Goal: Communication & Community: Participate in discussion

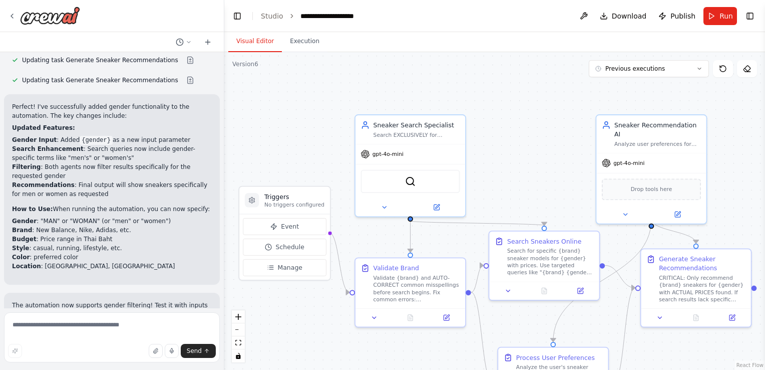
click at [704, 15] on header "**********" at bounding box center [494, 16] width 541 height 32
click at [713, 14] on button "Run" at bounding box center [721, 16] width 34 height 18
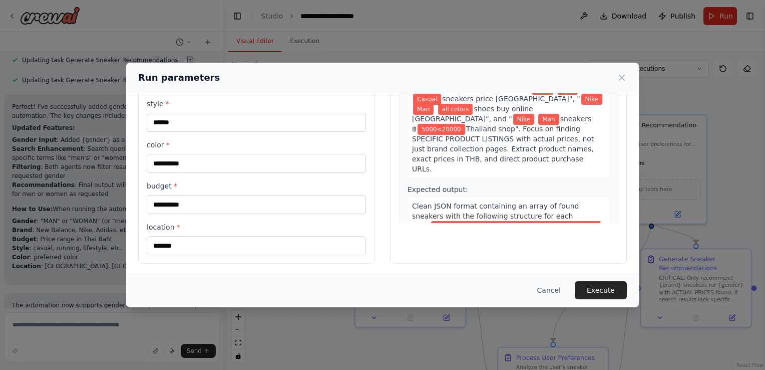
scroll to position [112, 0]
click at [620, 81] on icon at bounding box center [622, 78] width 10 height 10
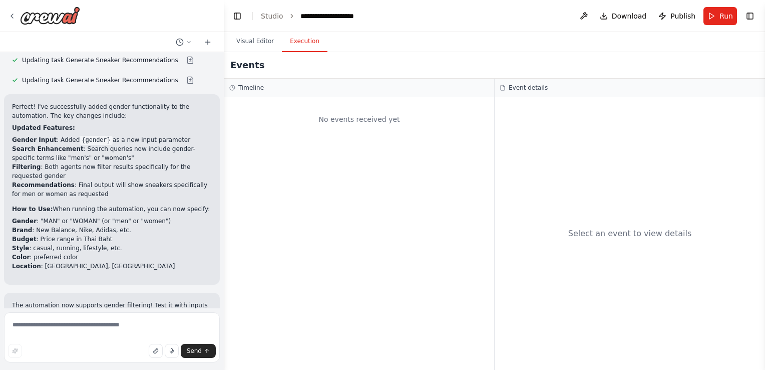
click at [292, 44] on button "Execution" at bounding box center [305, 41] width 46 height 21
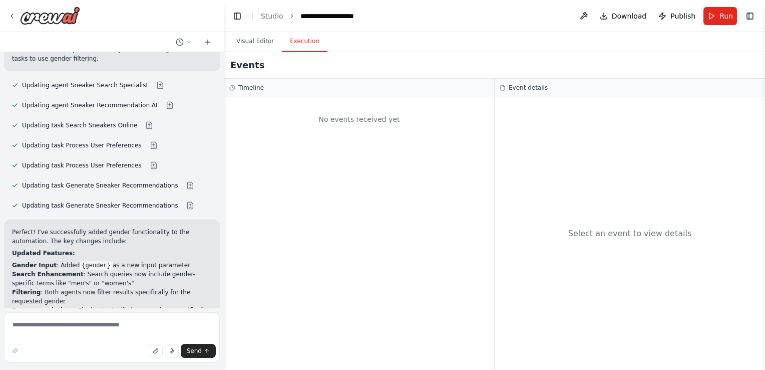
scroll to position [7855, 0]
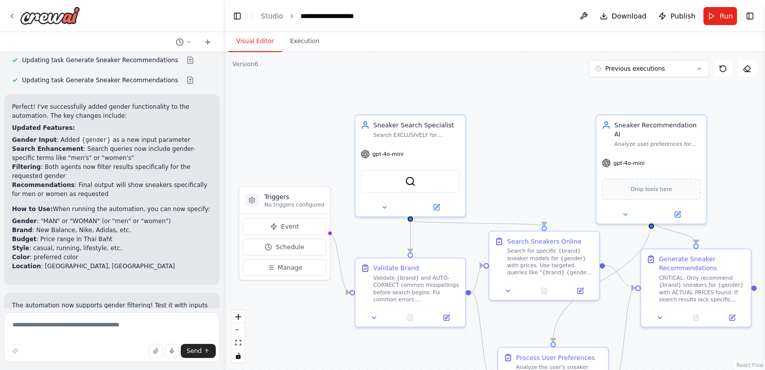
click at [257, 40] on button "Visual Editor" at bounding box center [255, 41] width 54 height 21
click at [727, 21] on span "Run" at bounding box center [727, 16] width 14 height 10
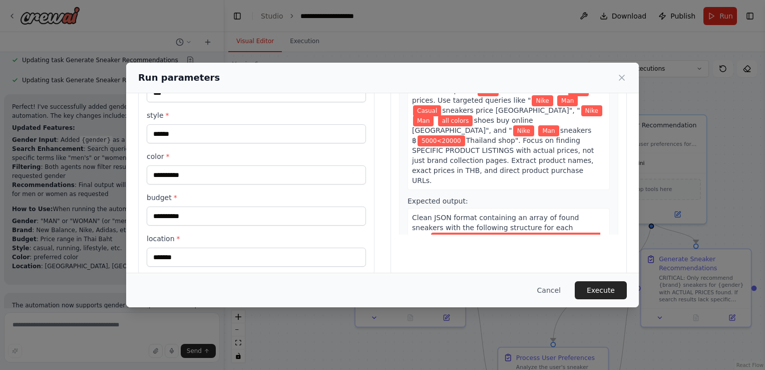
scroll to position [100, 0]
click at [209, 211] on input "**********" at bounding box center [256, 215] width 219 height 19
click at [621, 73] on icon at bounding box center [622, 78] width 10 height 10
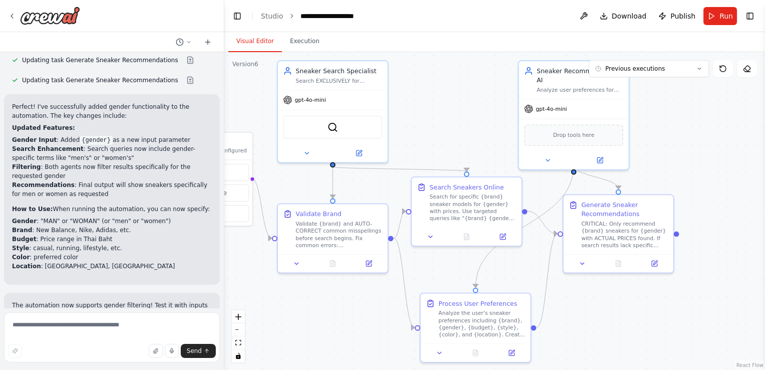
drag, startPoint x: 530, startPoint y: 177, endPoint x: 453, endPoint y: 123, distance: 94.6
click at [453, 123] on div ".deletable-edge-delete-btn { width: 20px; height: 20px; border: 0px solid #ffff…" at bounding box center [494, 211] width 541 height 318
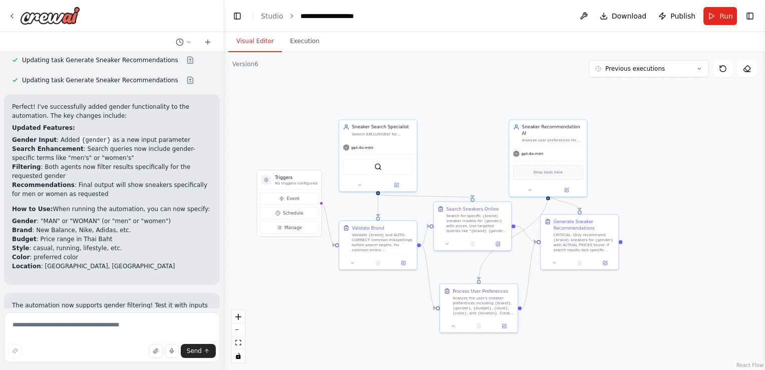
drag, startPoint x: 453, startPoint y: 123, endPoint x: 463, endPoint y: 164, distance: 41.8
click at [463, 164] on div ".deletable-edge-delete-btn { width: 20px; height: 20px; border: 0px solid #ffff…" at bounding box center [494, 211] width 541 height 318
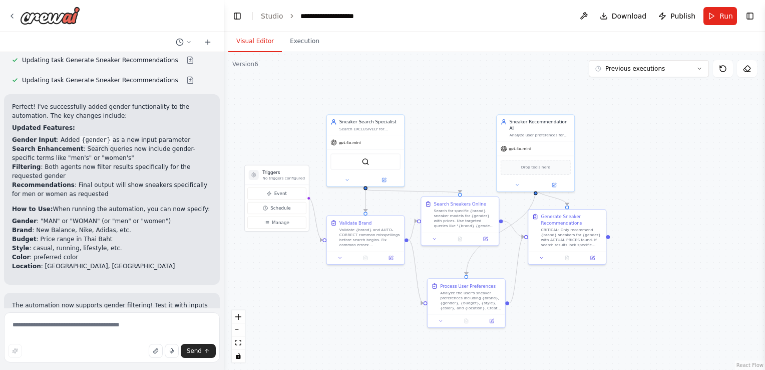
drag, startPoint x: 455, startPoint y: 160, endPoint x: 441, endPoint y: 154, distance: 15.3
click at [441, 154] on div ".deletable-edge-delete-btn { width: 20px; height: 20px; border: 0px solid #ffff…" at bounding box center [494, 211] width 541 height 318
click at [9, 13] on icon at bounding box center [12, 16] width 8 height 8
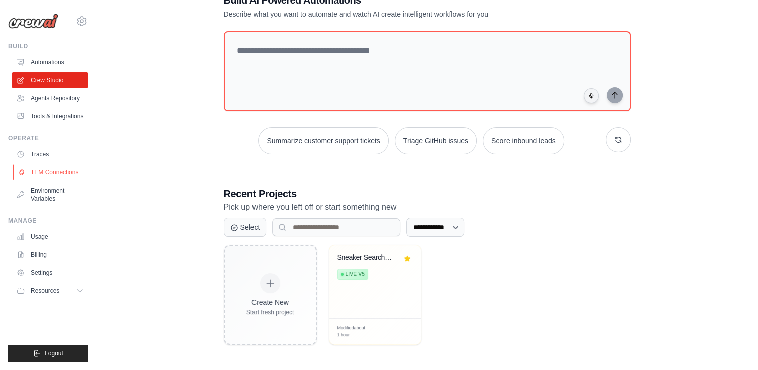
click at [47, 170] on link "LLM Connections" at bounding box center [51, 172] width 76 height 16
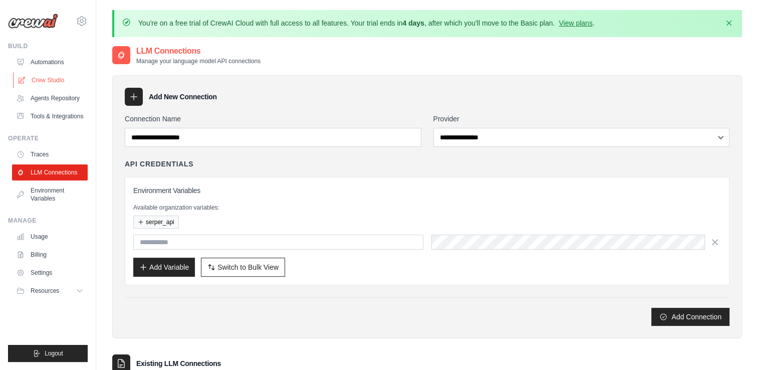
click at [50, 80] on link "Crew Studio" at bounding box center [51, 80] width 76 height 16
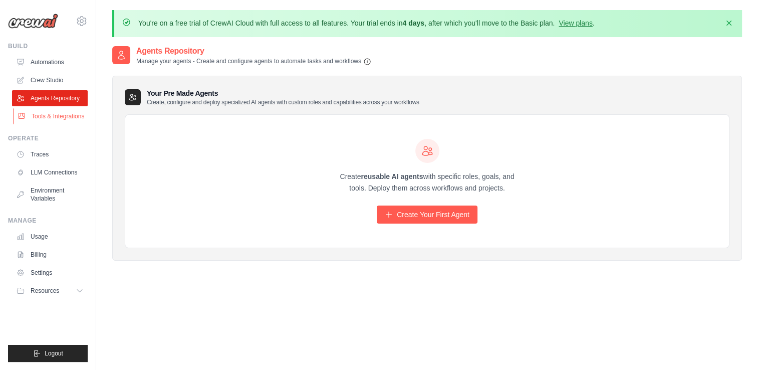
click at [44, 113] on link "Tools & Integrations" at bounding box center [51, 116] width 76 height 16
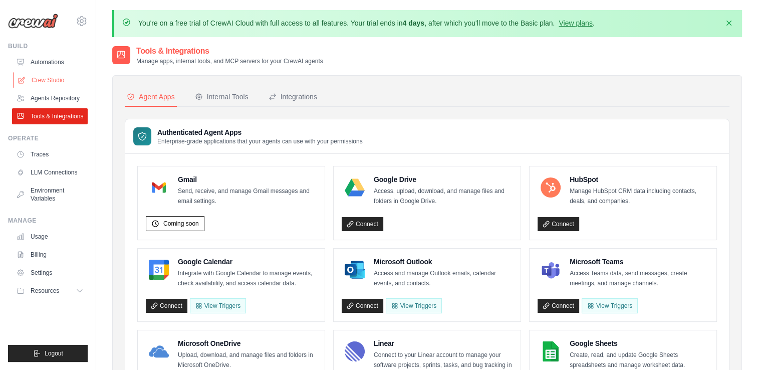
click at [56, 81] on link "Crew Studio" at bounding box center [51, 80] width 76 height 16
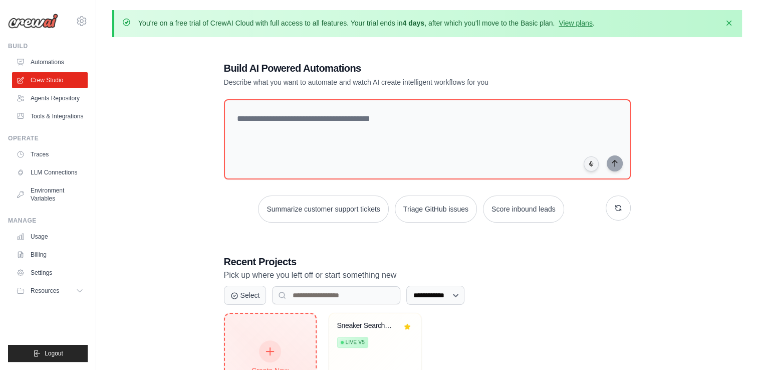
scroll to position [68, 0]
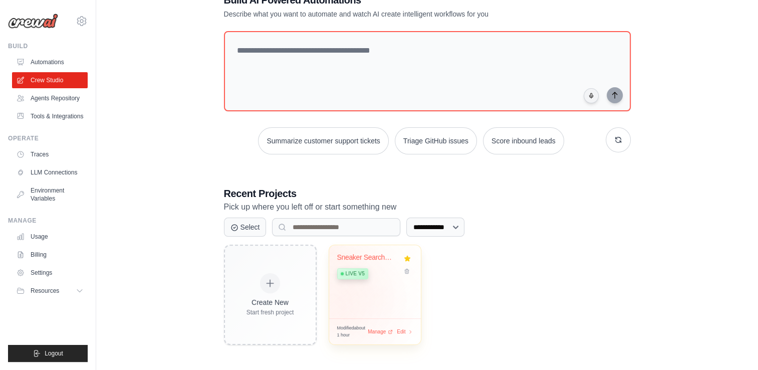
click at [341, 312] on div "Sneaker Search Engine Live v5" at bounding box center [375, 281] width 92 height 73
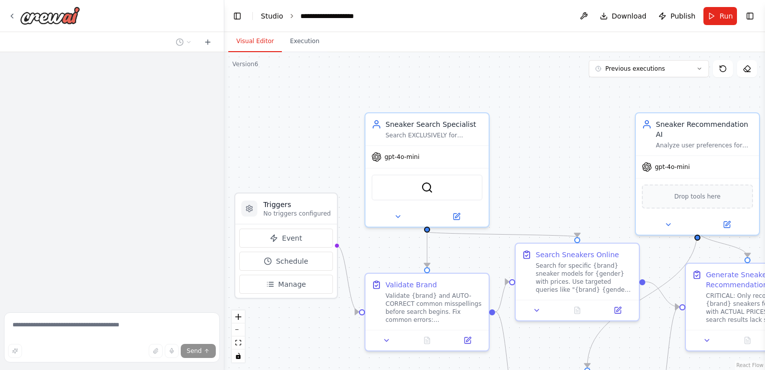
click at [270, 17] on link "Studio" at bounding box center [272, 16] width 23 height 8
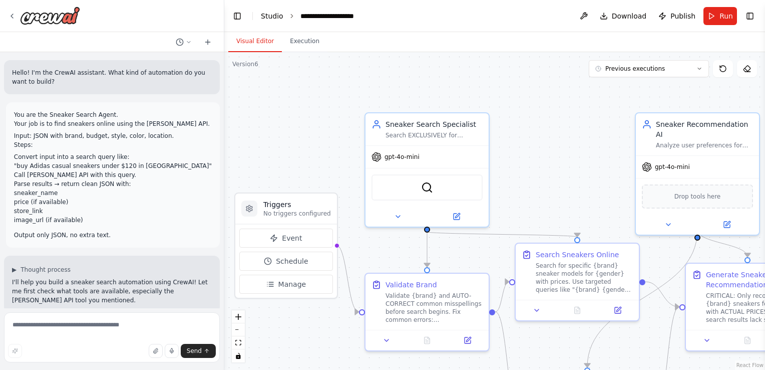
scroll to position [222, 0]
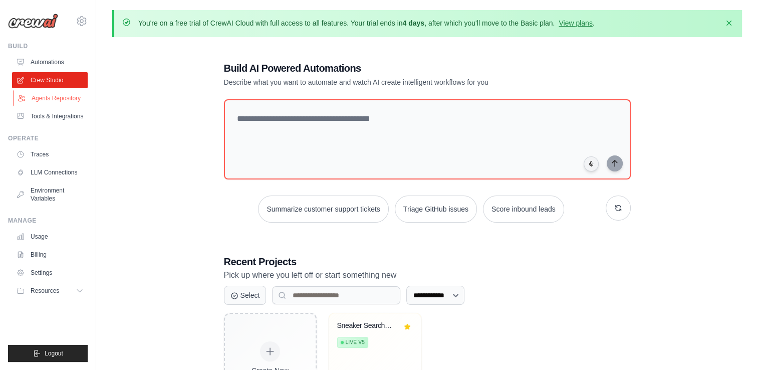
click at [36, 94] on link "Agents Repository" at bounding box center [51, 98] width 76 height 16
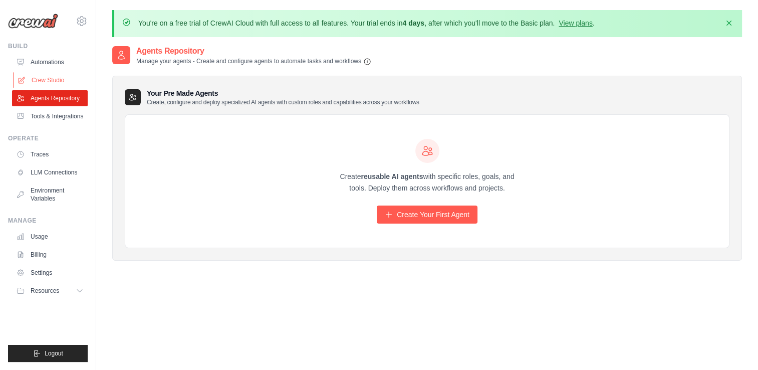
click at [53, 86] on link "Crew Studio" at bounding box center [51, 80] width 76 height 16
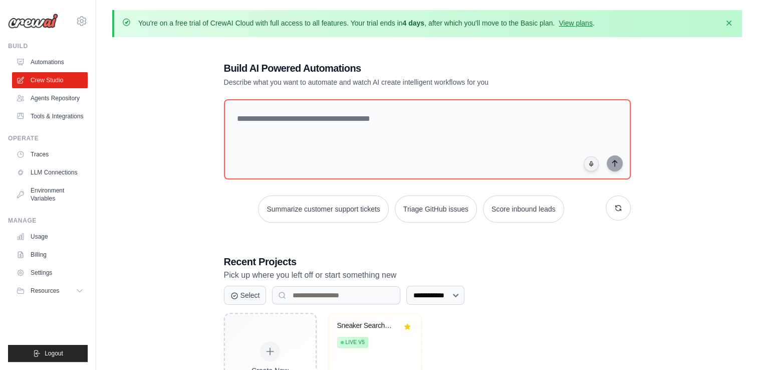
scroll to position [68, 0]
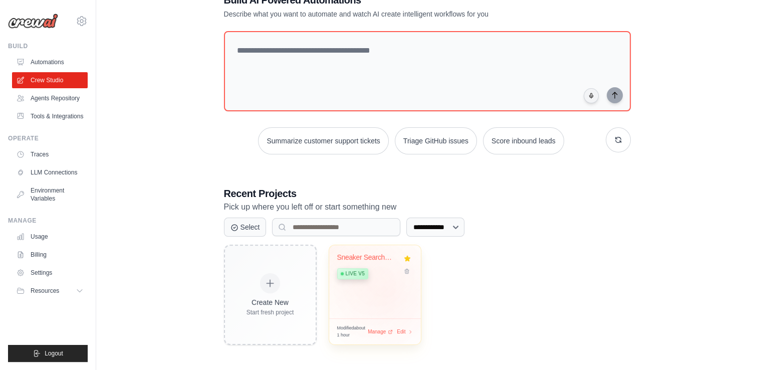
click at [391, 291] on div "Sneaker Search Engine Live v5" at bounding box center [375, 281] width 92 height 73
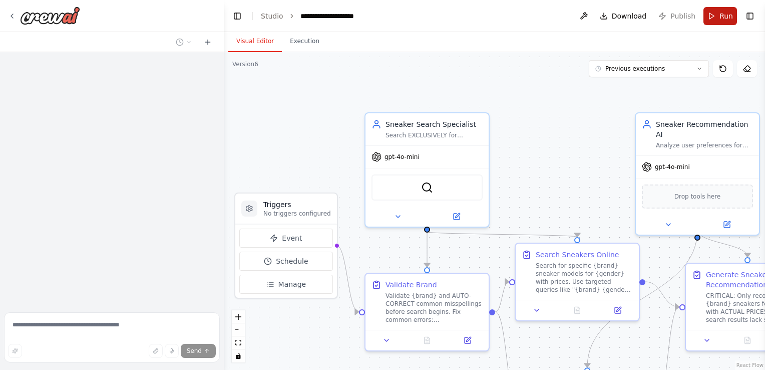
click at [723, 21] on span "Run" at bounding box center [727, 16] width 14 height 10
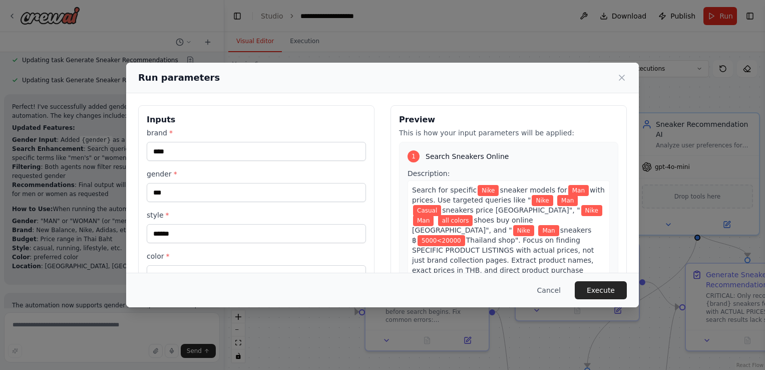
click at [378, 49] on div "**********" at bounding box center [382, 185] width 765 height 370
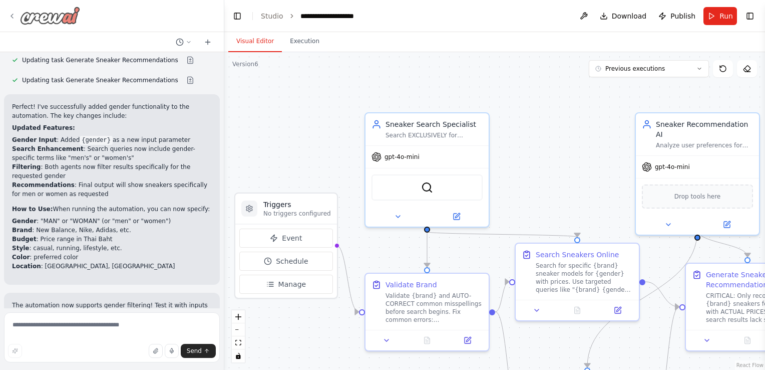
click at [11, 12] on icon at bounding box center [12, 16] width 8 height 8
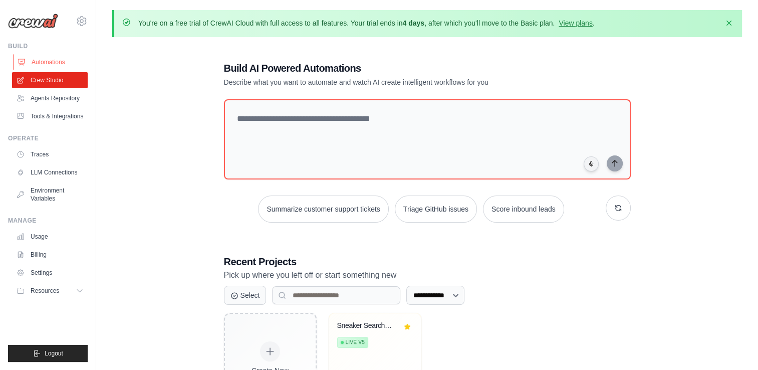
click at [62, 65] on link "Automations" at bounding box center [51, 62] width 76 height 16
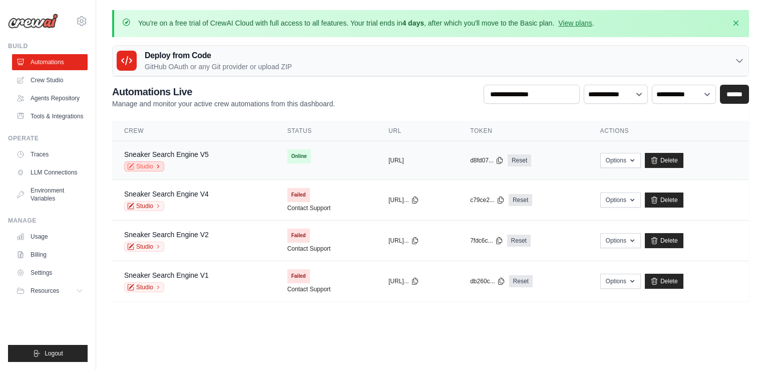
click at [149, 166] on link "Studio" at bounding box center [144, 166] width 40 height 10
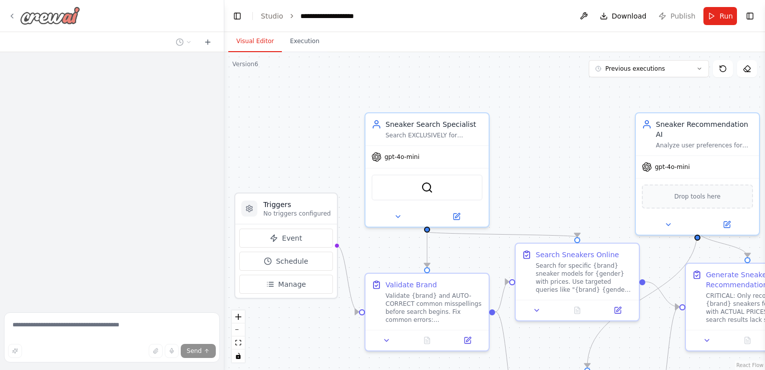
click at [14, 17] on icon at bounding box center [12, 16] width 8 height 8
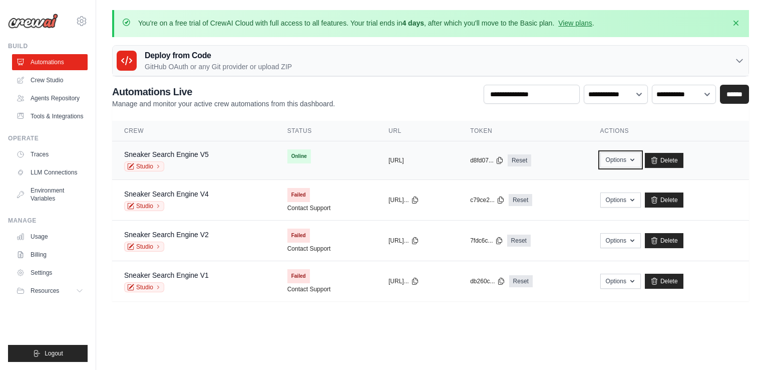
click at [641, 166] on button "Options" at bounding box center [620, 159] width 41 height 15
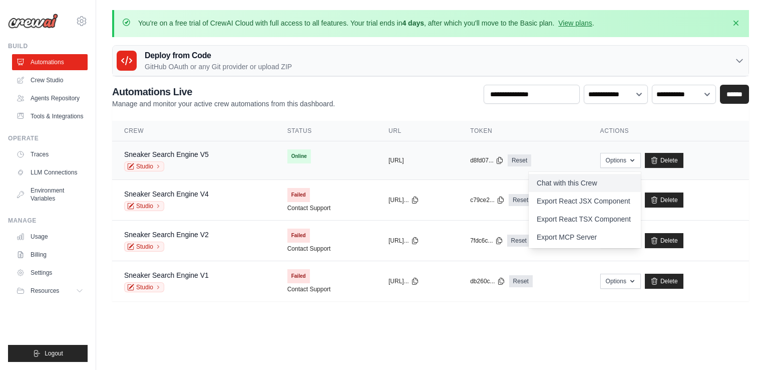
click at [614, 184] on link "Chat with this Crew" at bounding box center [585, 183] width 112 height 18
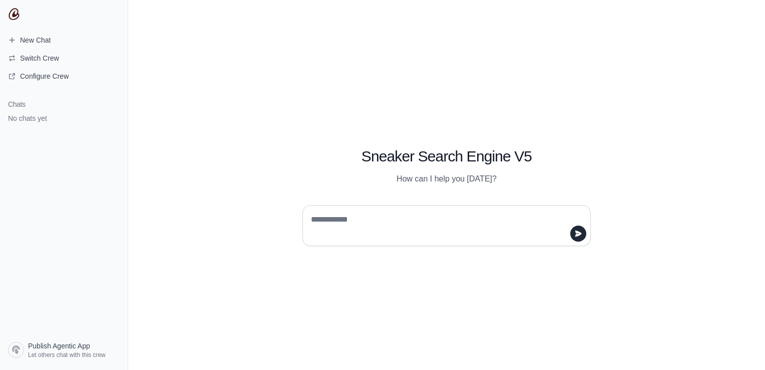
click at [370, 217] on textarea at bounding box center [443, 225] width 269 height 28
type textarea "**********"
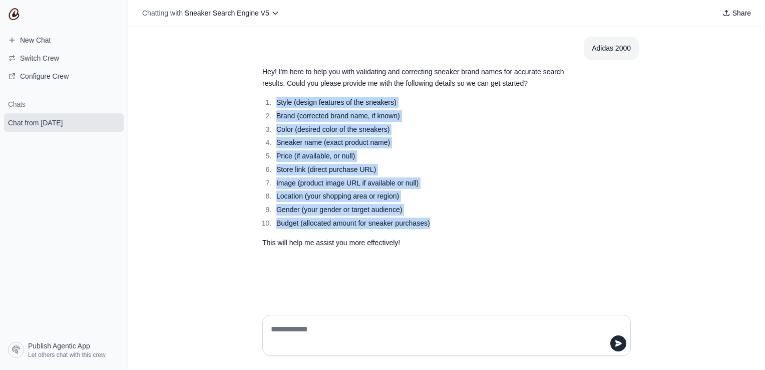
drag, startPoint x: 435, startPoint y: 224, endPoint x: 268, endPoint y: 103, distance: 206.4
click at [268, 103] on ol "Style (design features of the sneakers) Brand (corrected brand name, if known) …" at bounding box center [422, 163] width 321 height 132
click at [198, 164] on div "Adidas 2000 Hey! I'm here to help you with validating and correcting sneaker br…" at bounding box center [446, 167] width 637 height 280
